Goal: Task Accomplishment & Management: Complete application form

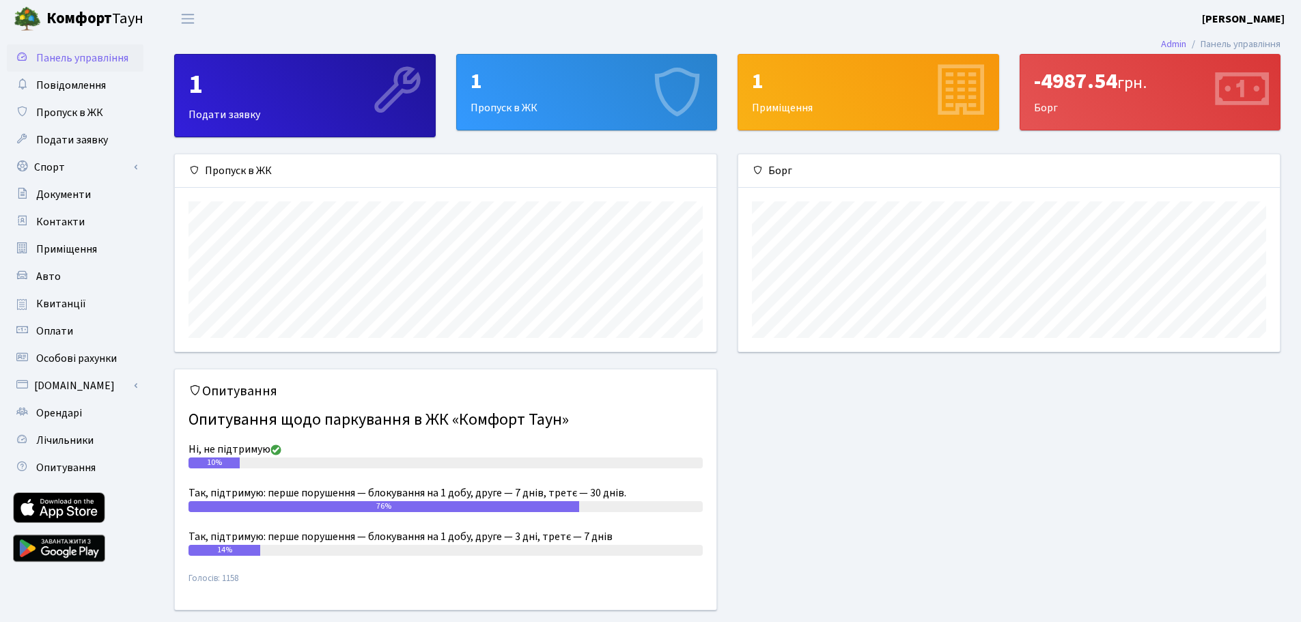
scroll to position [197, 542]
click at [93, 113] on span "Пропуск в ЖК" at bounding box center [69, 112] width 67 height 15
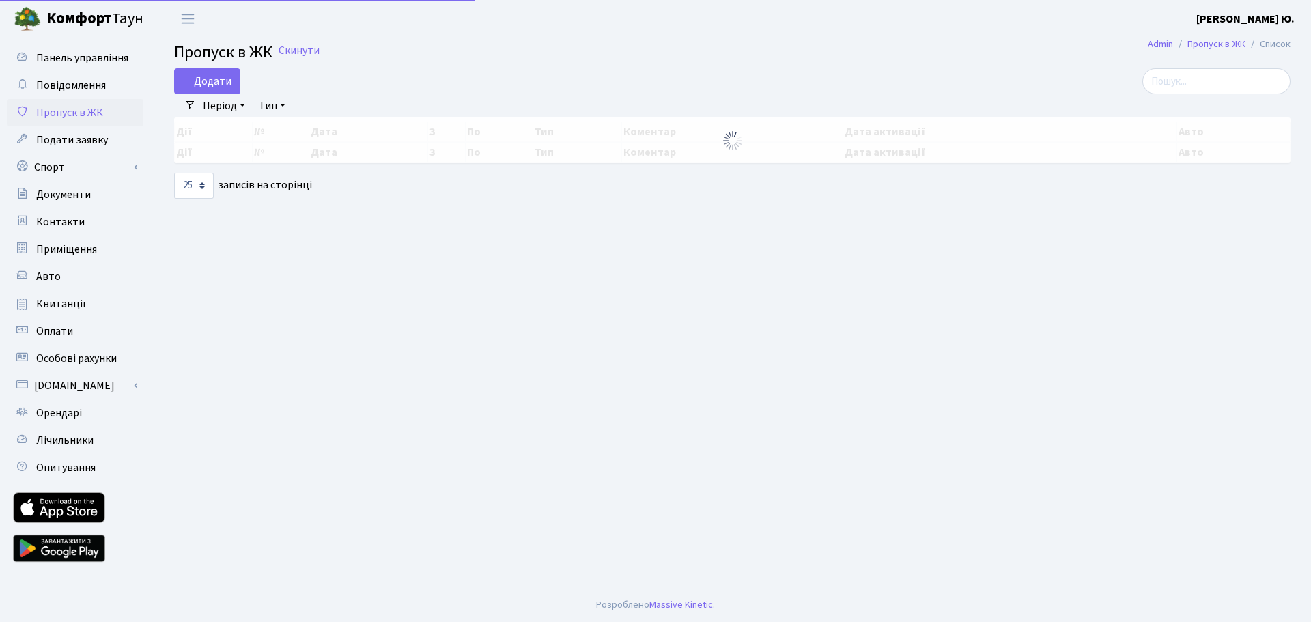
select select "25"
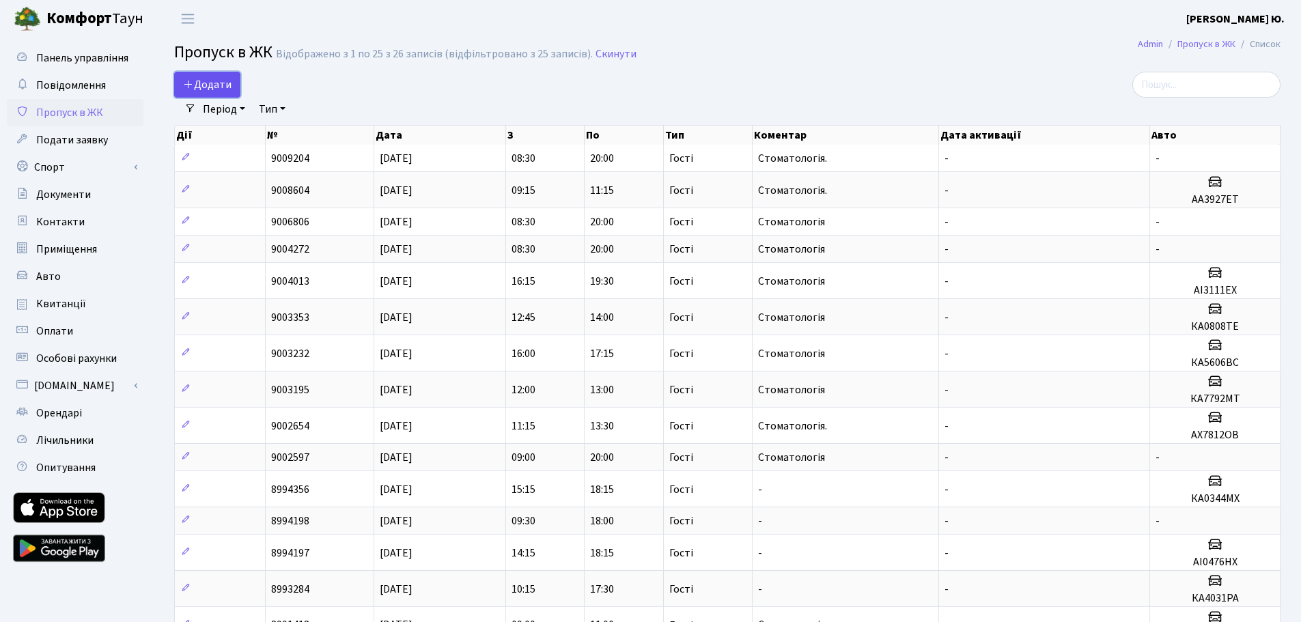
click at [189, 74] on link "Додати" at bounding box center [207, 85] width 66 height 26
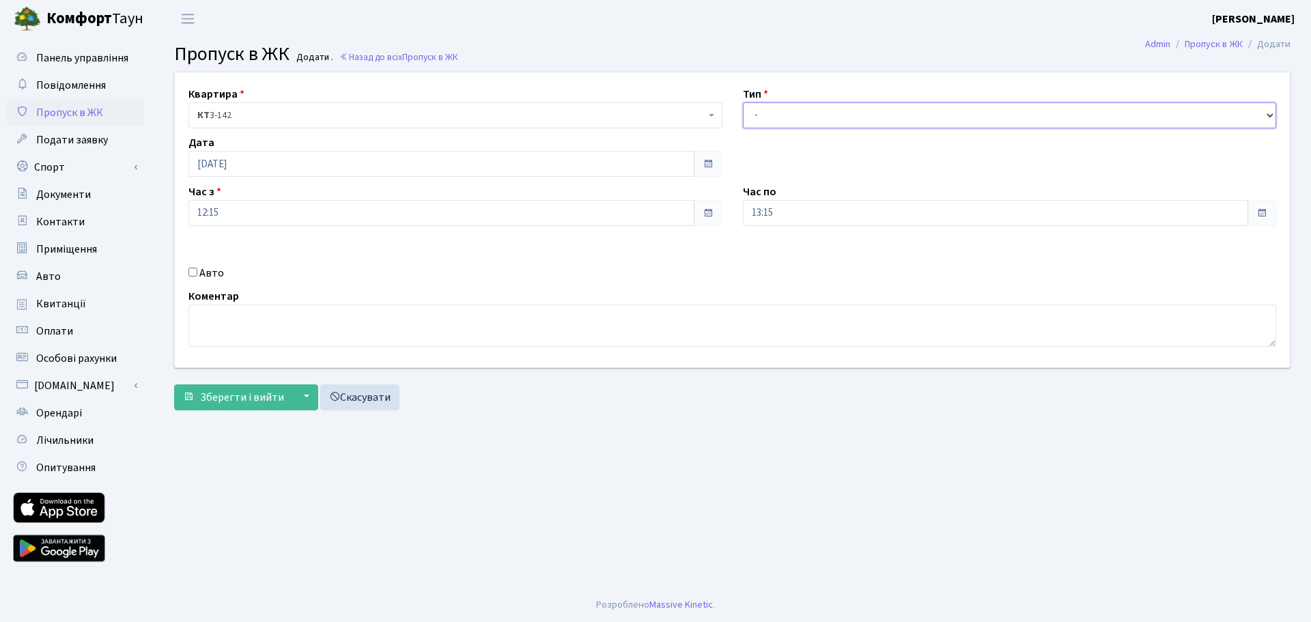
click at [784, 113] on select "- Доставка Таксі Гості Сервіс" at bounding box center [1010, 115] width 534 height 26
select select "3"
click at [743, 102] on select "- Доставка Таксі Гості Сервіс" at bounding box center [1010, 115] width 534 height 26
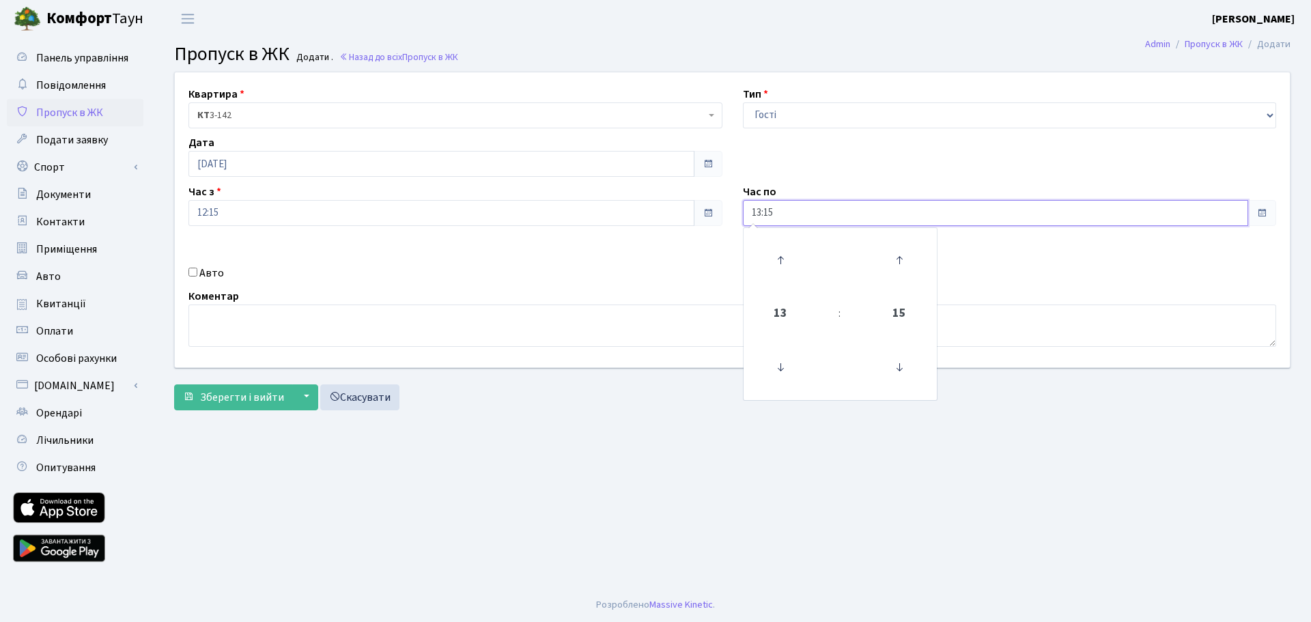
click at [788, 213] on input "13:15" at bounding box center [996, 213] width 506 height 26
click at [779, 262] on icon at bounding box center [780, 260] width 37 height 37
type input "14:15"
click at [192, 271] on input "Авто" at bounding box center [193, 272] width 9 height 9
checkbox input "true"
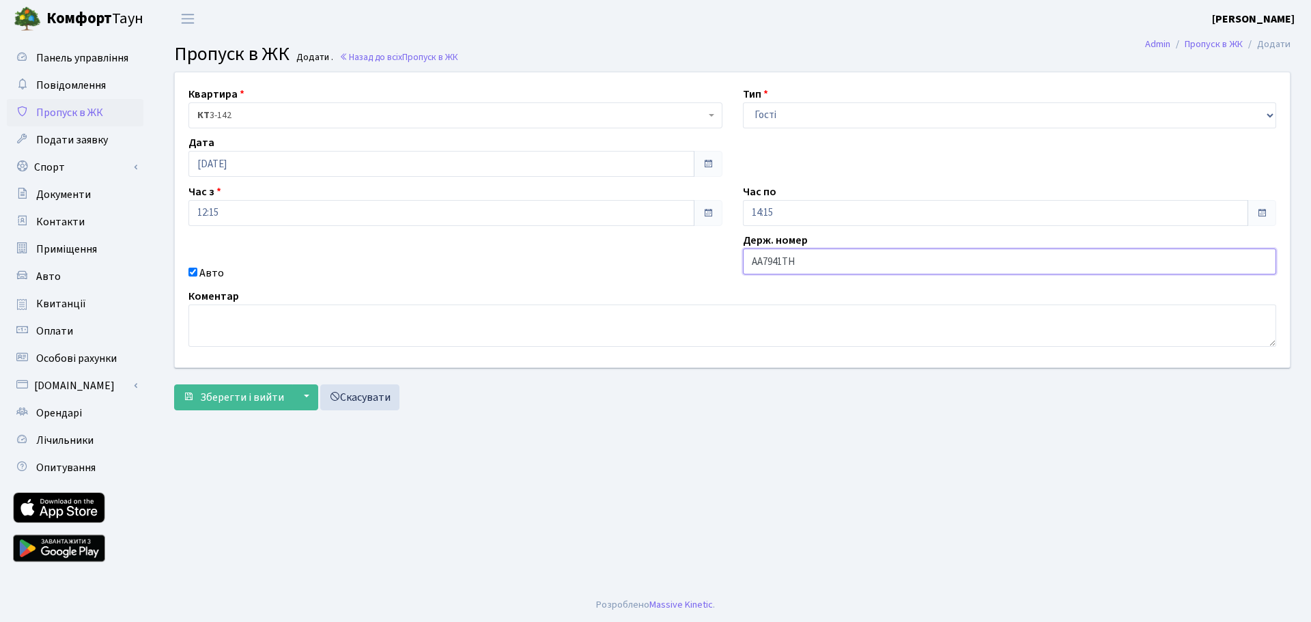
type input "АА7941ТН"
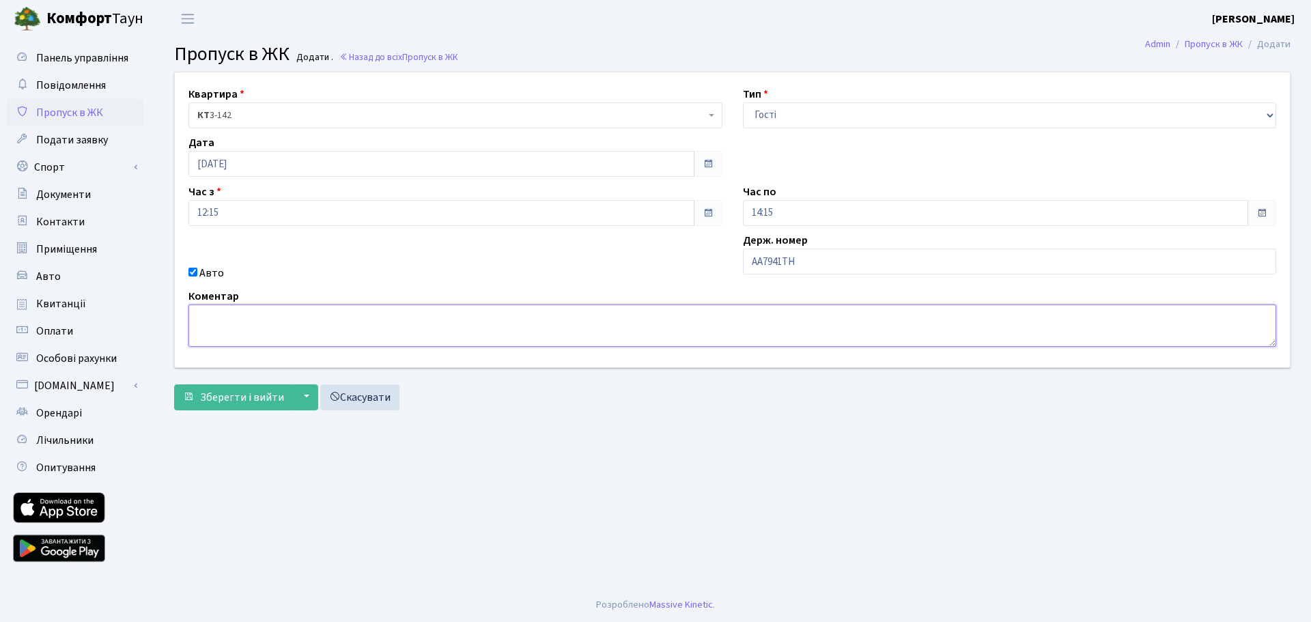
click at [228, 312] on textarea at bounding box center [733, 326] width 1088 height 42
type textarea "СТОМАТОЛОГІЯ"
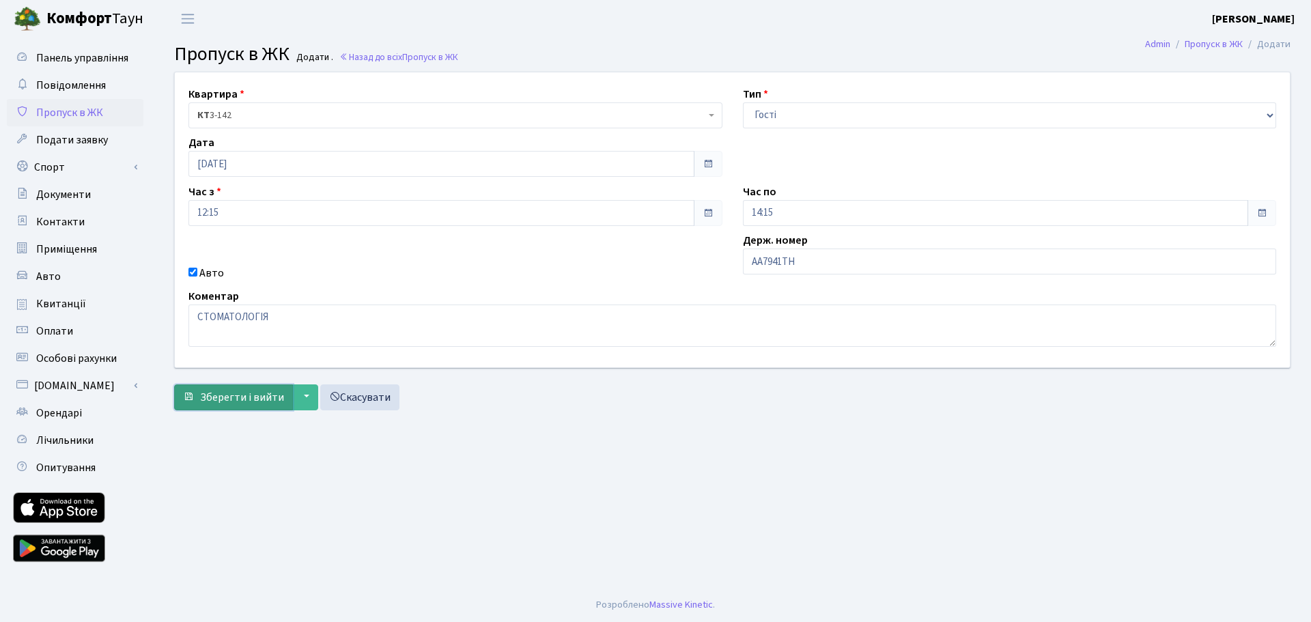
click at [240, 395] on span "Зберегти і вийти" at bounding box center [242, 397] width 84 height 15
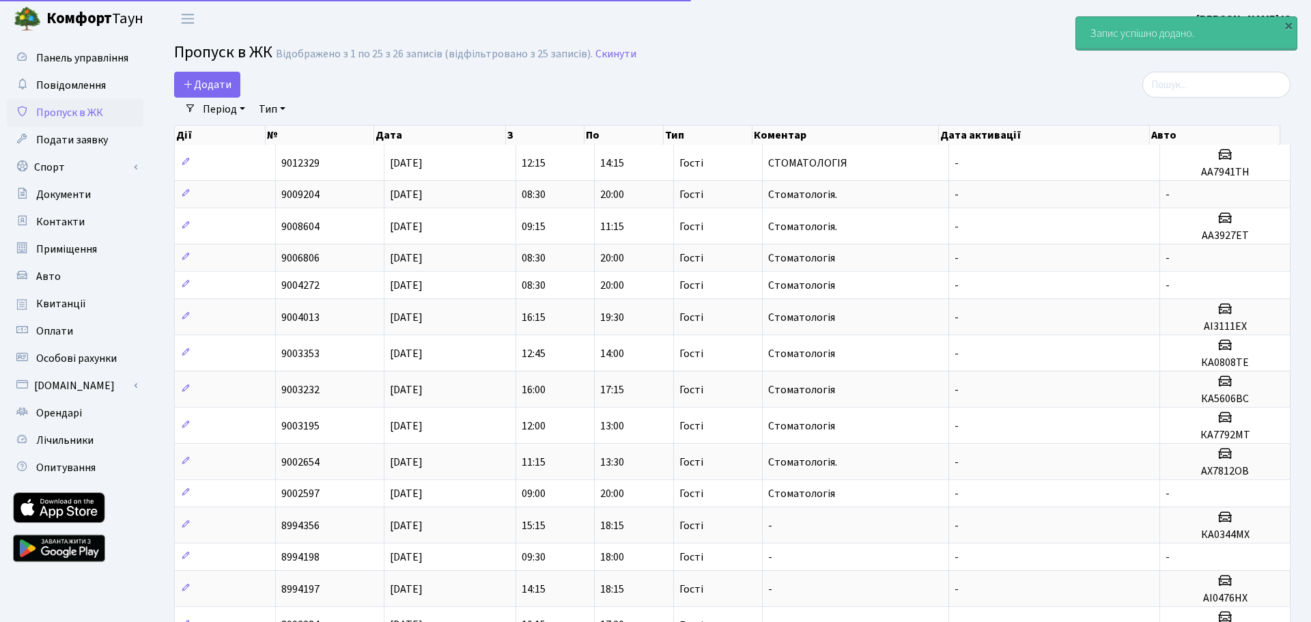
select select "25"
